Goal: Transaction & Acquisition: Purchase product/service

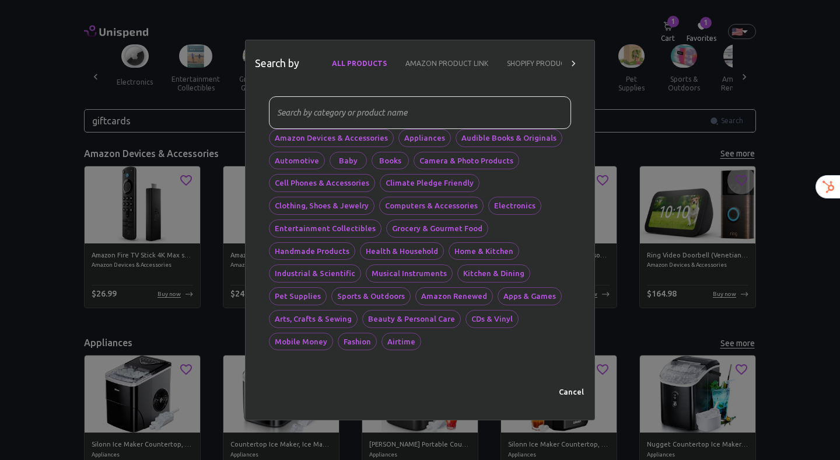
click at [264, 122] on div "​ Amazon Devices & Accessories Appliances Audible Books & Originals Automotive …" at bounding box center [420, 223] width 330 height 254
click at [229, 118] on div "Search by ALL PRODUCTS AMAZON PRODUCT LINK SHOPIFY PRODUCT LINK ​ Amazon Device…" at bounding box center [420, 230] width 840 height 460
click at [164, 111] on input "giftcards" at bounding box center [397, 120] width 626 height 23
click at [573, 65] on div "ALL PRODUCTS AMAZON PRODUCT LINK SHOPIFY PRODUCT LINK" at bounding box center [442, 64] width 286 height 28
click at [573, 65] on icon at bounding box center [574, 64] width 4 height 6
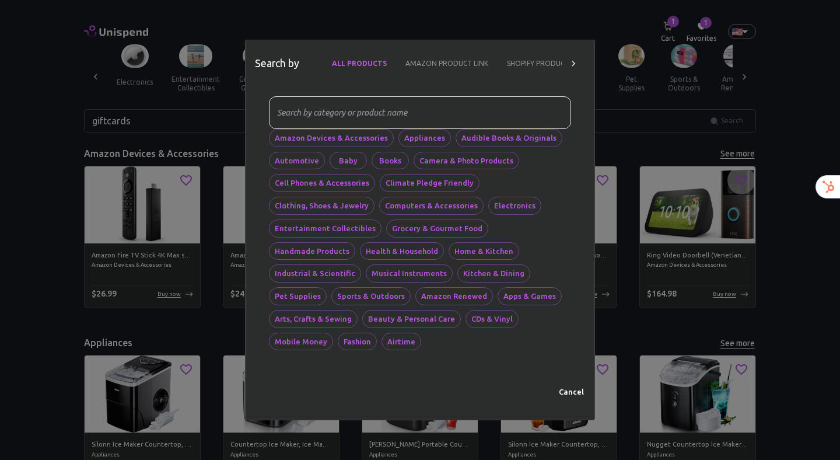
scroll to position [0, 29]
click at [573, 65] on div "ALL PRODUCTS AMAZON PRODUCT LINK SHOPIFY PRODUCT LINK" at bounding box center [442, 64] width 286 height 28
click at [542, 44] on div "Search by ALL PRODUCTS AMAZON PRODUCT LINK SHOPIFY PRODUCT LINK" at bounding box center [420, 63] width 349 height 47
click at [547, 33] on div "Search by ALL PRODUCTS AMAZON PRODUCT LINK SHOPIFY PRODUCT LINK ​ Amazon Device…" at bounding box center [420, 230] width 840 height 460
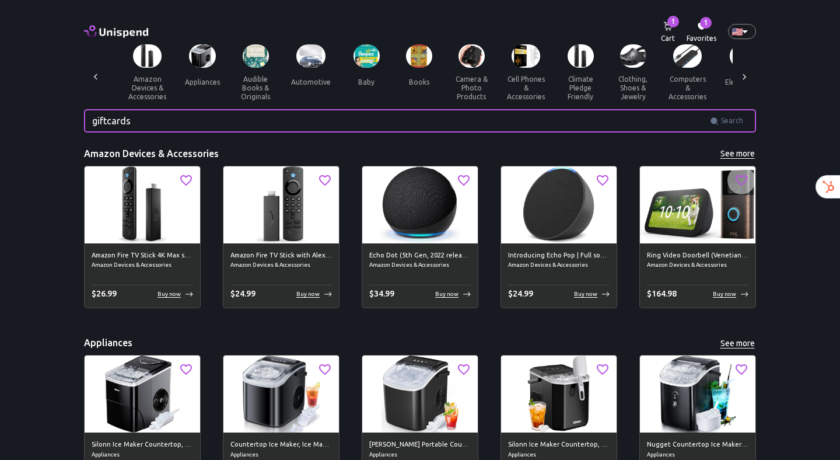
scroll to position [0, 0]
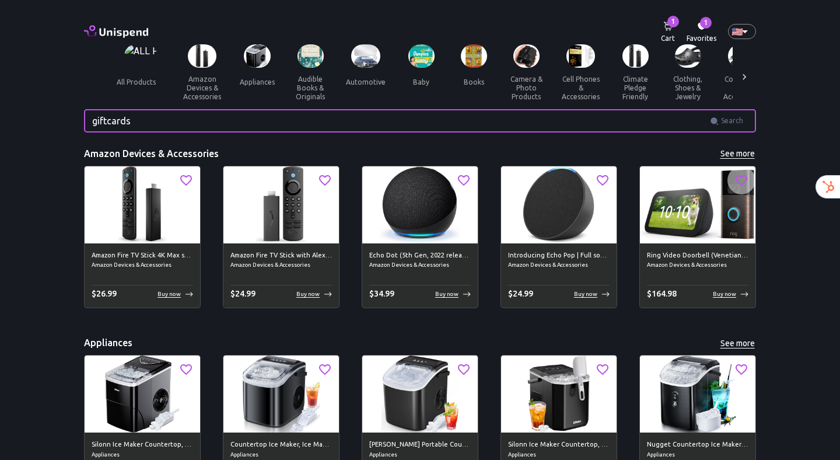
click at [130, 60] on img at bounding box center [140, 56] width 33 height 24
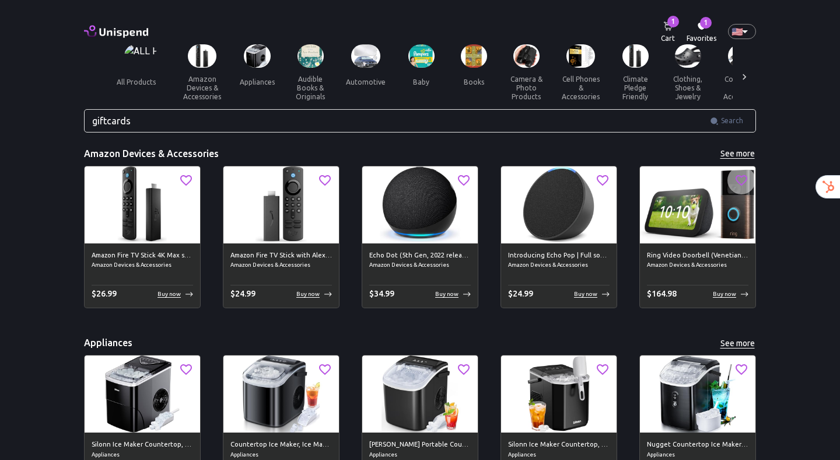
click at [138, 53] on img at bounding box center [140, 56] width 33 height 24
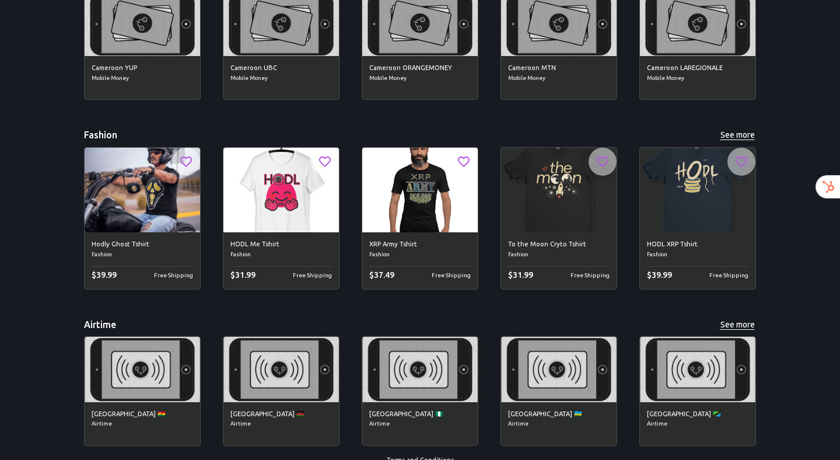
scroll to position [5341, 0]
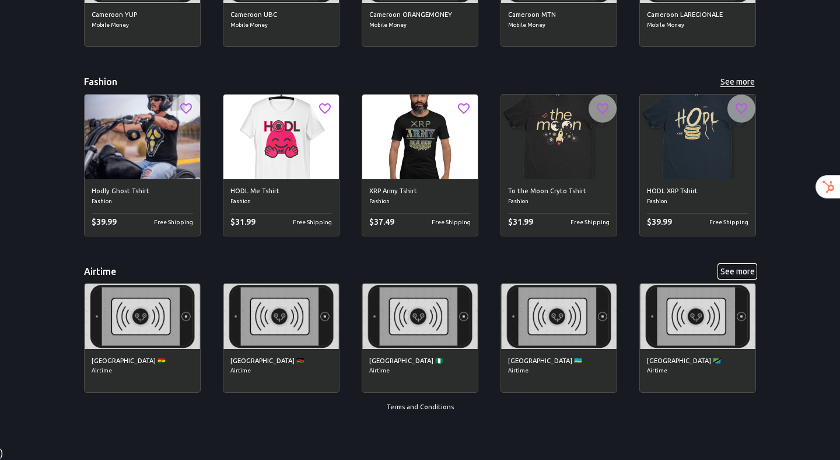
click at [738, 268] on button "See more" at bounding box center [737, 271] width 37 height 15
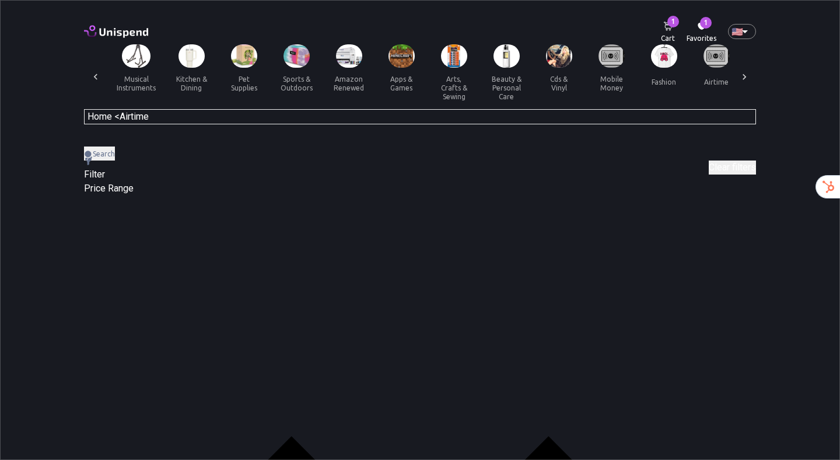
scroll to position [0, 1051]
click at [735, 68] on div at bounding box center [744, 76] width 23 height 65
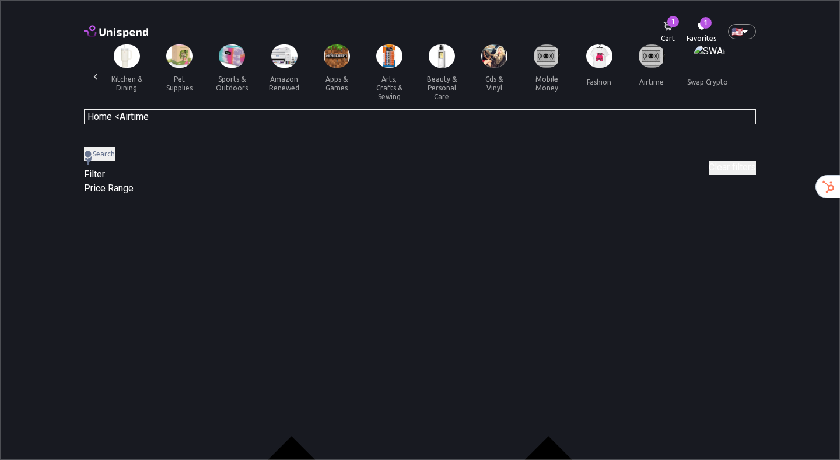
click at [746, 75] on div "all products amazon devices & accessories appliances audible books & originals …" at bounding box center [420, 76] width 672 height 65
click at [96, 81] on icon at bounding box center [96, 77] width 12 height 12
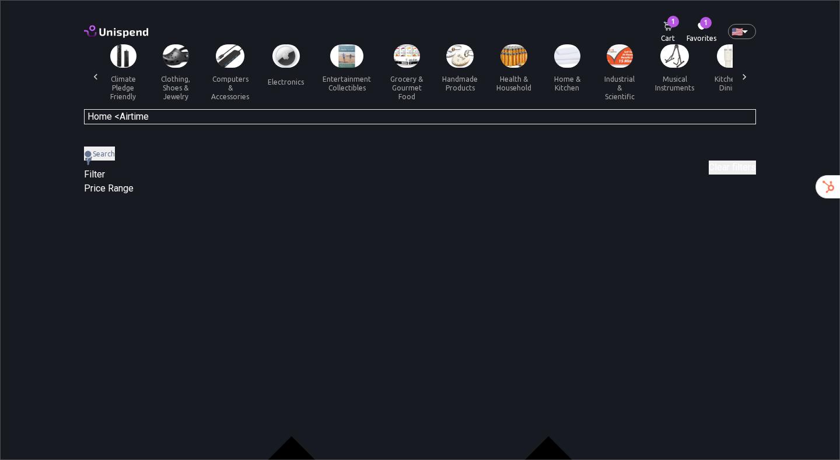
click at [96, 81] on icon at bounding box center [96, 77] width 12 height 12
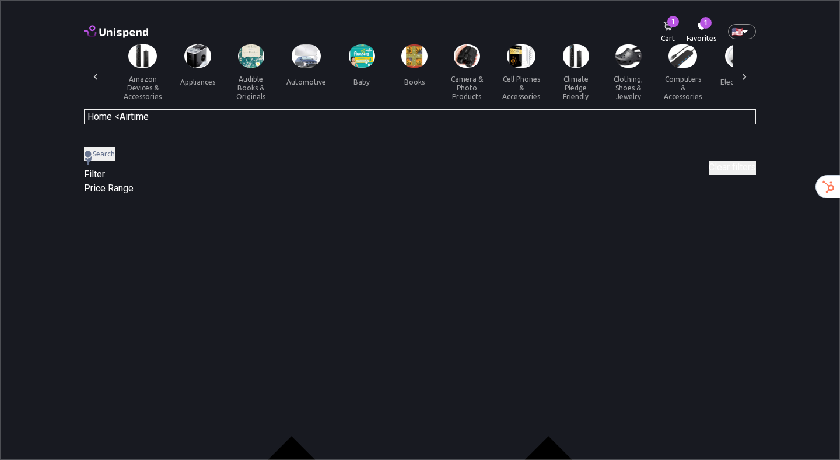
scroll to position [0, 0]
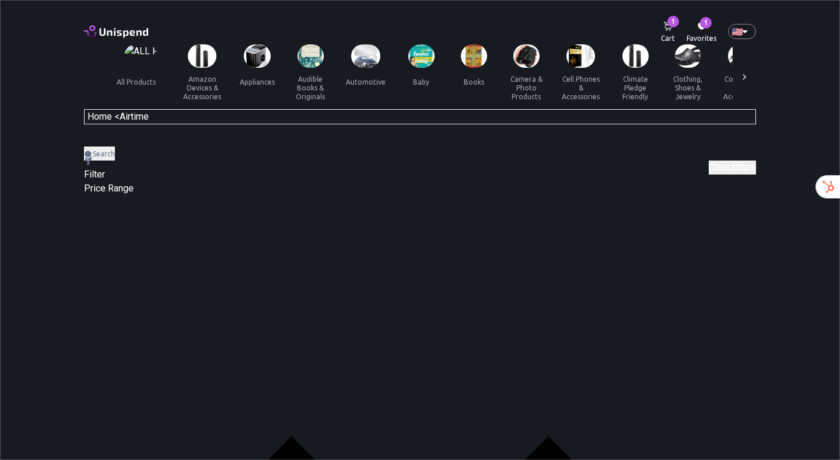
click at [752, 69] on div at bounding box center [744, 76] width 23 height 65
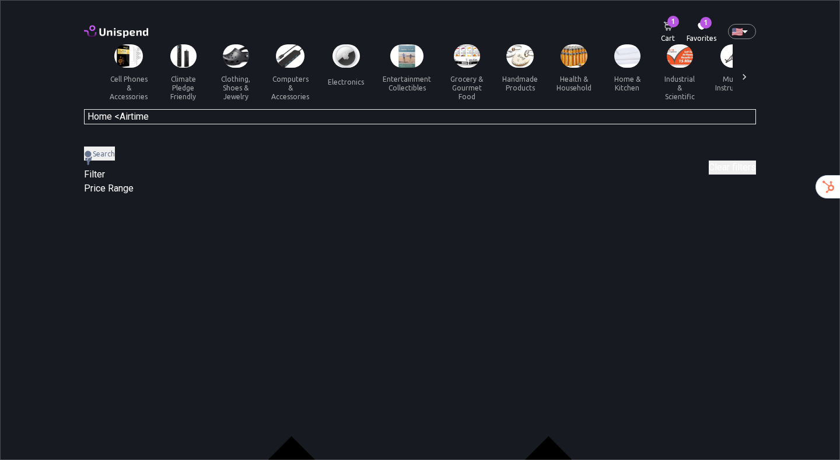
scroll to position [0, 603]
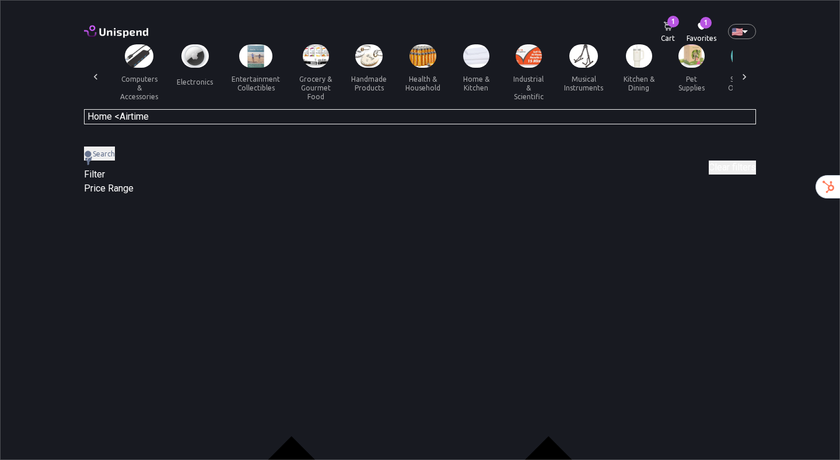
click at [745, 79] on icon at bounding box center [745, 77] width 12 height 12
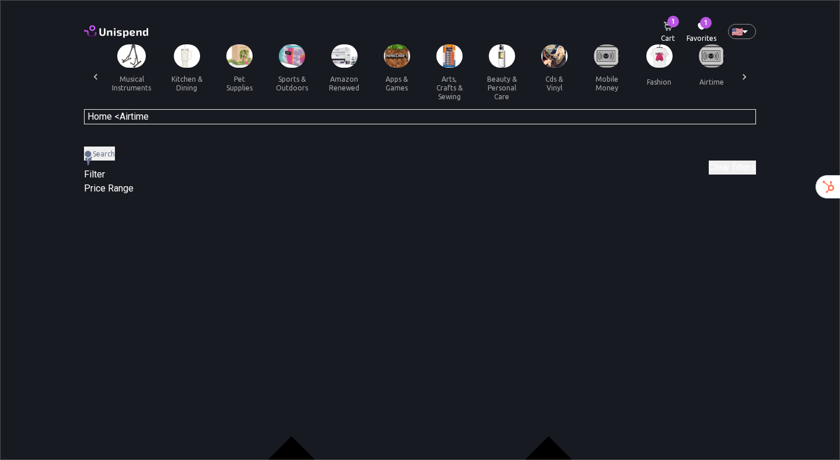
scroll to position [0, 1116]
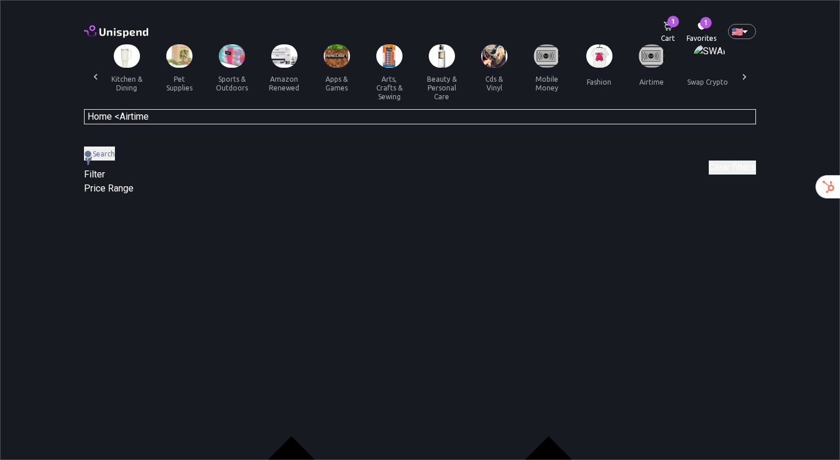
click at [745, 79] on icon at bounding box center [745, 77] width 12 height 12
